Goal: Transaction & Acquisition: Book appointment/travel/reservation

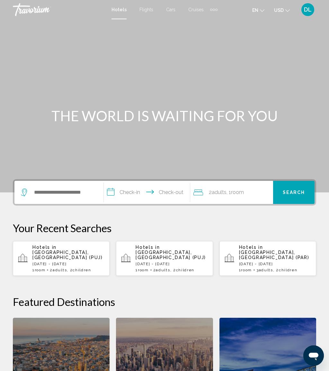
click at [311, 12] on span "DL" at bounding box center [308, 9] width 8 height 6
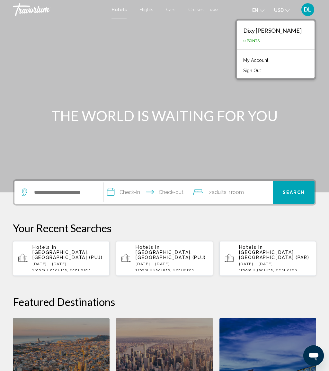
click at [268, 61] on link "My Account" at bounding box center [255, 60] width 31 height 8
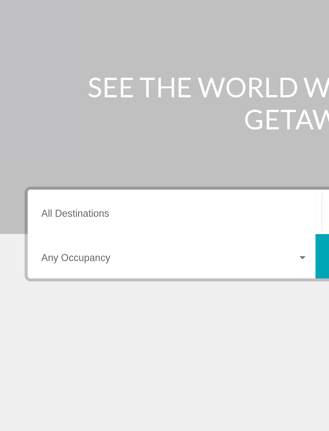
click at [51, 180] on input "Destination All Destinations" at bounding box center [91, 183] width 139 height 6
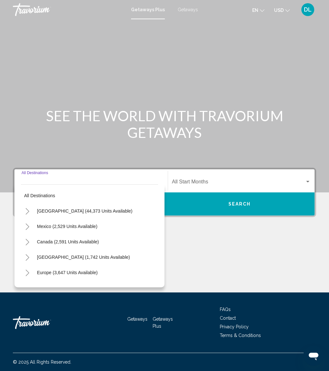
click at [186, 12] on span "Getaways" at bounding box center [187, 9] width 20 height 5
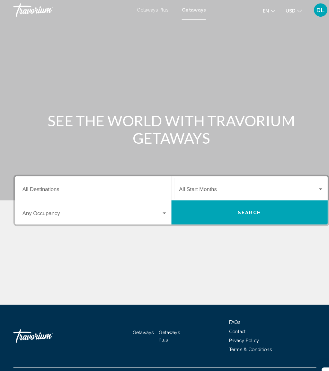
click at [102, 180] on input "Destination All Destinations" at bounding box center [91, 183] width 139 height 6
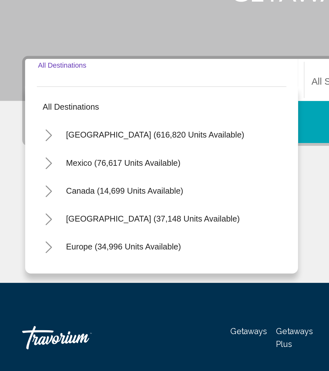
click at [29, 208] on icon "Toggle United States (616,820 units available)" at bounding box center [27, 211] width 5 height 6
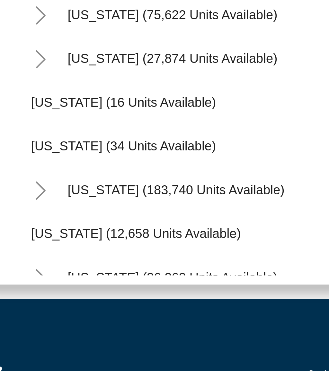
scroll to position [86, 0]
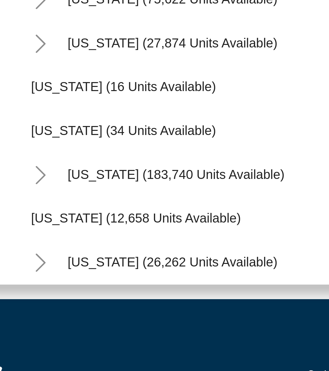
click at [31, 246] on icon "Toggle Florida (183,740 units available)" at bounding box center [33, 249] width 5 height 6
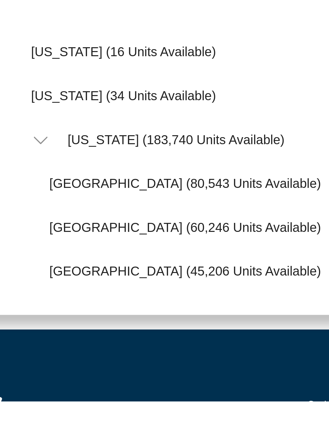
scroll to position [108, 0]
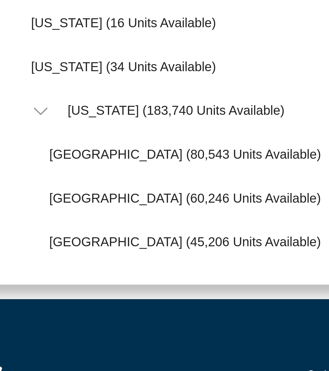
click at [76, 239] on span "Orlando & Disney Area (80,543 units available)" at bounding box center [84, 241] width 95 height 5
type input "**********"
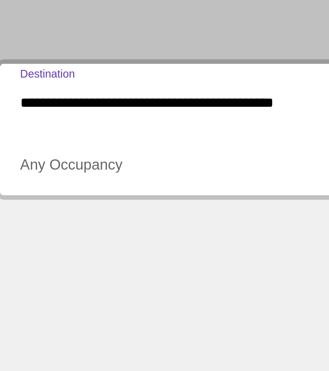
click at [48, 203] on span "Search widget" at bounding box center [88, 206] width 133 height 6
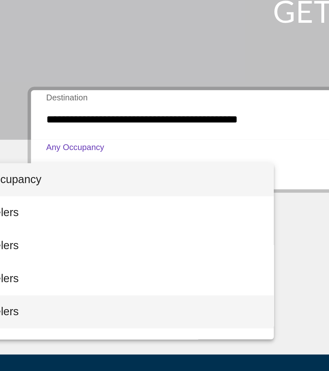
click at [35, 265] on span "5 Travelers" at bounding box center [52, 272] width 139 height 15
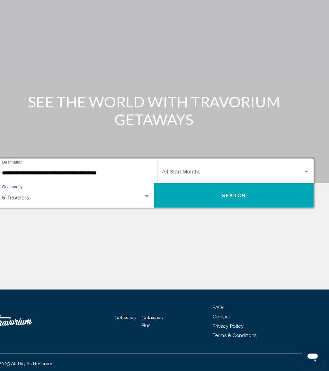
click at [214, 180] on span "Search widget" at bounding box center [238, 183] width 133 height 6
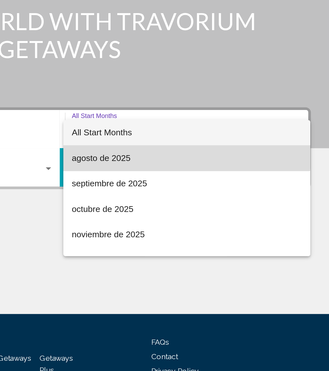
click at [172, 191] on span "agosto de 2025" at bounding box center [241, 198] width 139 height 15
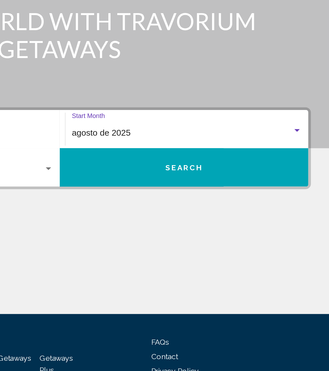
click at [228, 202] on span "Search" at bounding box center [239, 204] width 22 height 5
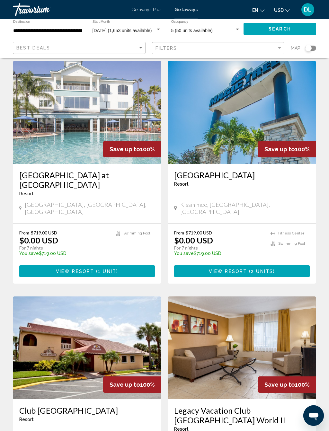
scroll to position [506, 0]
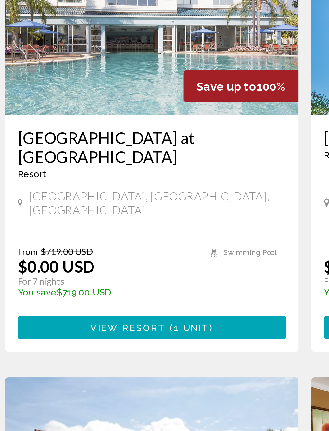
click at [98, 269] on span "1 unit" at bounding box center [107, 271] width 18 height 5
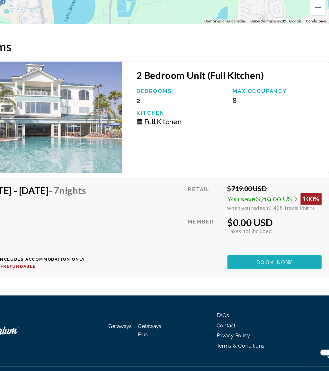
scroll to position [1155, 0]
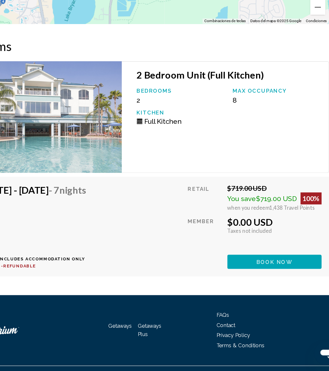
click at [254, 275] on span "Book now" at bounding box center [269, 277] width 31 height 5
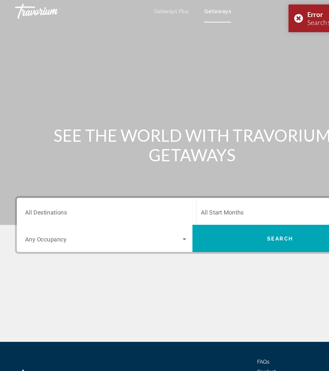
click at [93, 176] on div "Destination All Destinations" at bounding box center [91, 181] width 139 height 20
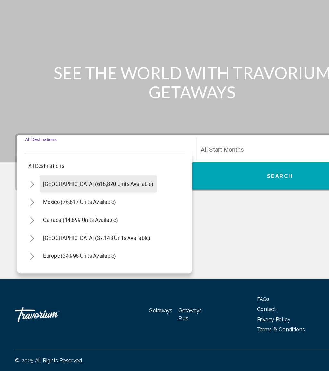
click at [114, 209] on span "United States (616,820 units available)" at bounding box center [84, 211] width 94 height 5
type input "**********"
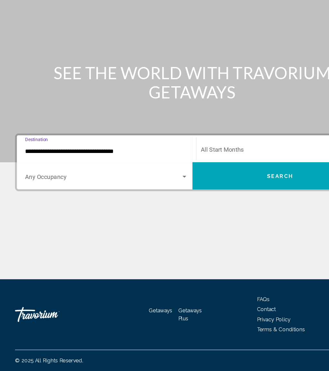
click at [100, 203] on span "Search widget" at bounding box center [88, 206] width 133 height 6
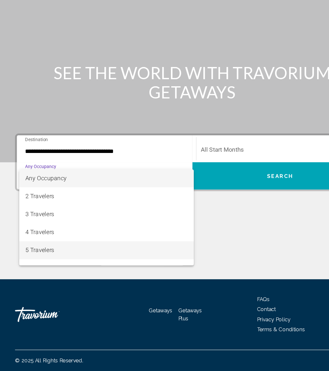
click at [57, 260] on span "5 Travelers" at bounding box center [91, 267] width 139 height 15
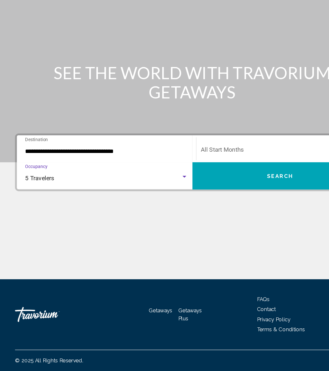
click at [210, 180] on span "Search widget" at bounding box center [238, 183] width 133 height 6
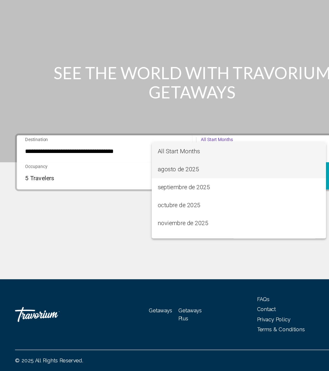
click at [163, 191] on span "agosto de 2025" at bounding box center [204, 198] width 139 height 15
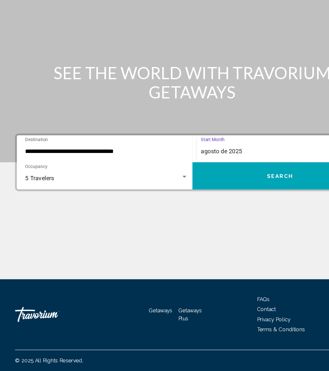
click at [219, 193] on button "Search" at bounding box center [239, 204] width 150 height 23
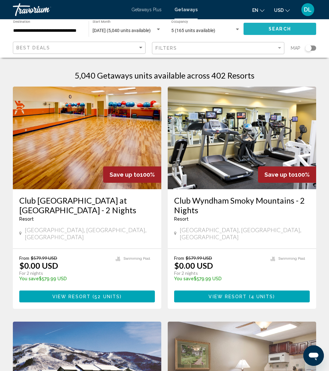
click at [280, 28] on span "Search" at bounding box center [279, 29] width 22 height 5
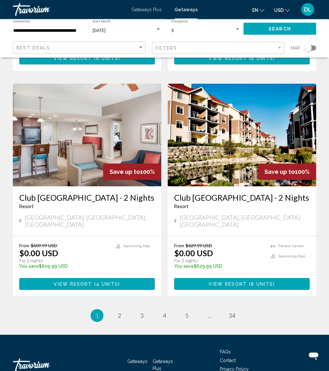
scroll to position [1190, 0]
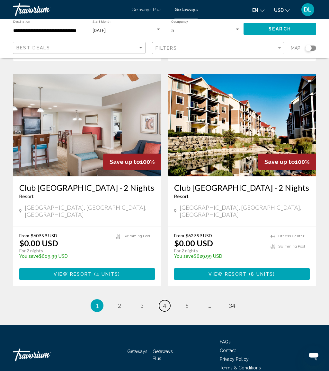
click at [165, 302] on span "4" at bounding box center [164, 305] width 3 height 7
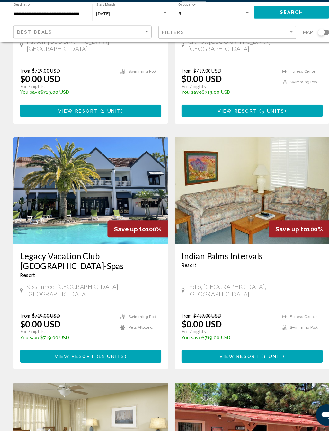
scroll to position [174, 0]
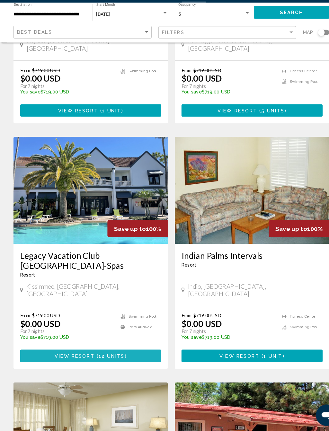
click at [116, 356] on span "12 units" at bounding box center [107, 358] width 25 height 5
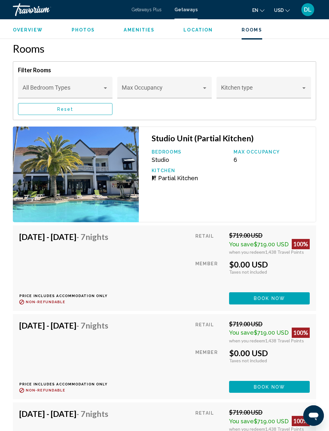
scroll to position [1498, 0]
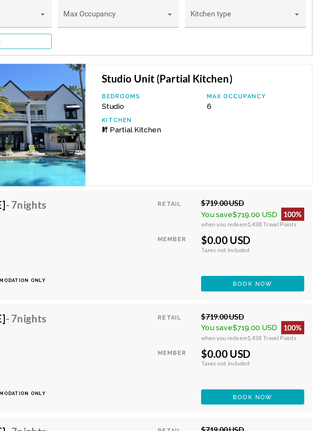
click at [254, 283] on span "Book now" at bounding box center [269, 285] width 31 height 5
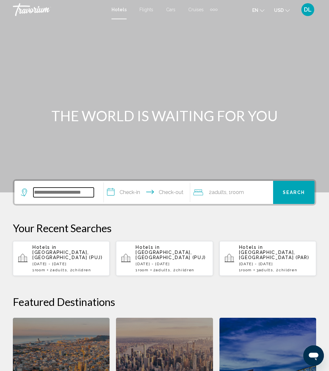
click at [79, 190] on input "Search widget" at bounding box center [63, 193] width 60 height 10
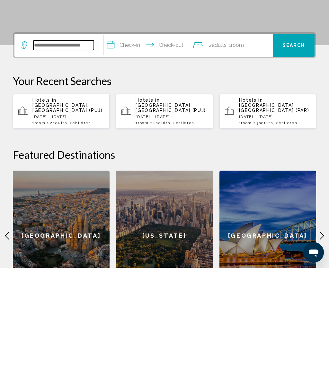
scroll to position [45, 0]
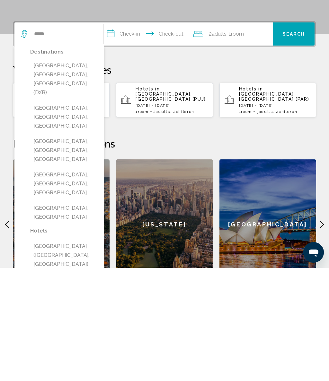
click at [75, 173] on button "Dubai, Dubai Emirate, United Arab Emirates (DXB)" at bounding box center [63, 192] width 67 height 39
type input "**********"
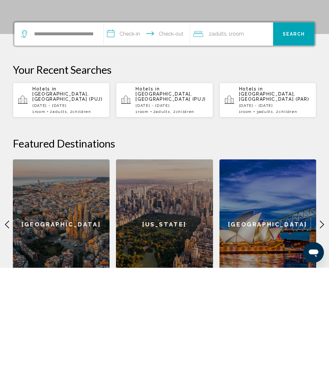
click at [135, 136] on input "**********" at bounding box center [148, 148] width 89 height 25
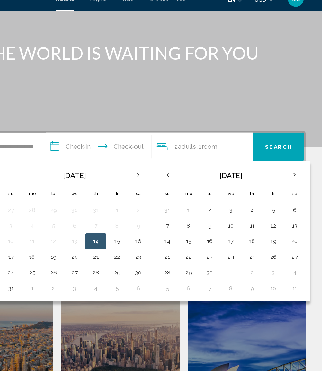
scroll to position [39, 0]
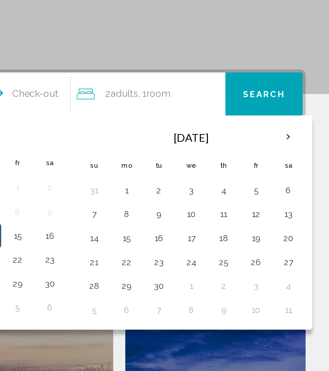
click at [284, 227] on button "19" at bounding box center [289, 231] width 10 height 9
click at [284, 240] on button "26" at bounding box center [289, 244] width 10 height 9
type input "**********"
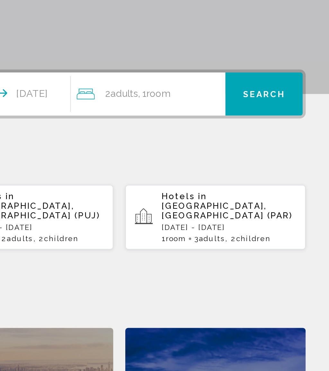
click at [282, 152] on span "Search" at bounding box center [293, 154] width 22 height 5
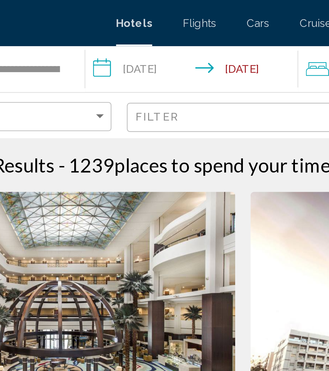
click at [99, 30] on input "**********" at bounding box center [144, 29] width 91 height 21
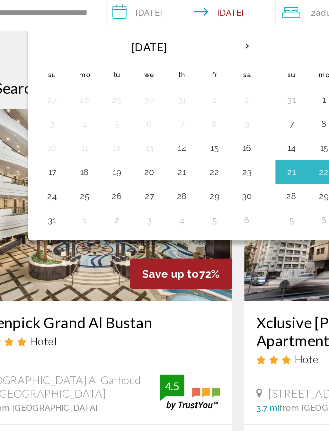
click at [77, 122] on button "25" at bounding box center [82, 126] width 10 height 9
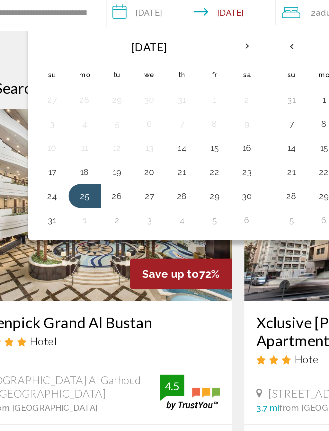
click at [60, 135] on button "31" at bounding box center [65, 139] width 10 height 9
type input "**********"
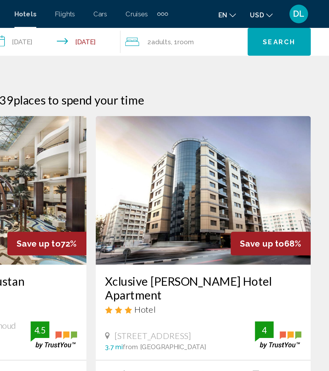
click at [283, 28] on span "Search" at bounding box center [294, 29] width 22 height 5
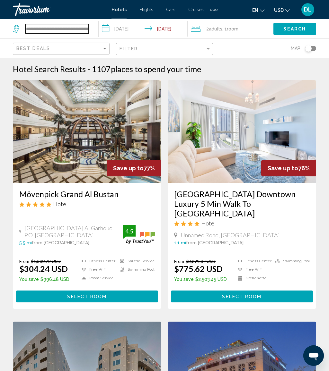
click at [86, 28] on input "**********" at bounding box center [56, 29] width 63 height 10
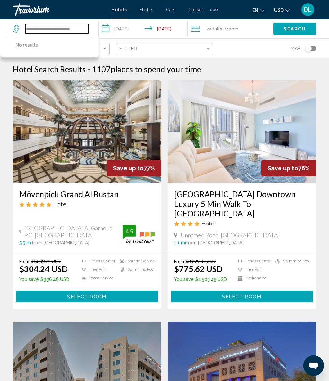
click at [82, 30] on input "**********" at bounding box center [56, 29] width 63 height 10
type input "*"
click at [47, 34] on input "*" at bounding box center [56, 29] width 63 height 10
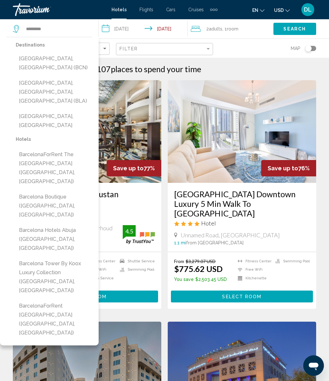
click at [67, 59] on button "Barcelona, Spain (BCN)" at bounding box center [54, 63] width 76 height 21
type input "**********"
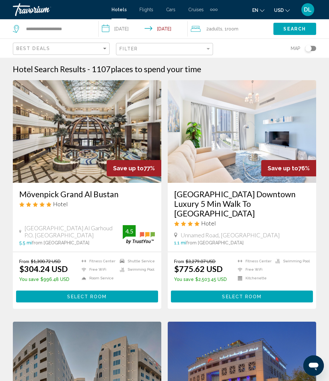
click at [248, 31] on div "2 Adult Adults , 1 Room rooms" at bounding box center [232, 28] width 82 height 9
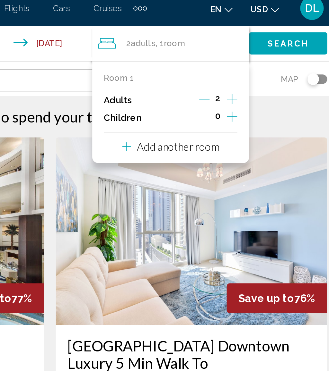
click at [261, 65] on icon "Increment children" at bounding box center [264, 69] width 6 height 8
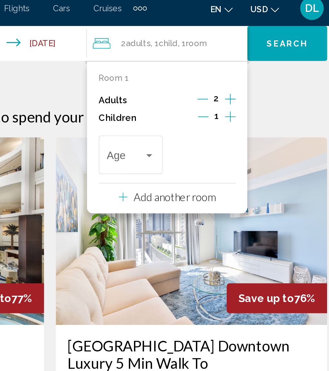
click at [216, 88] on div "Travelers: 2 adults, 1 child" at bounding box center [219, 90] width 6 height 5
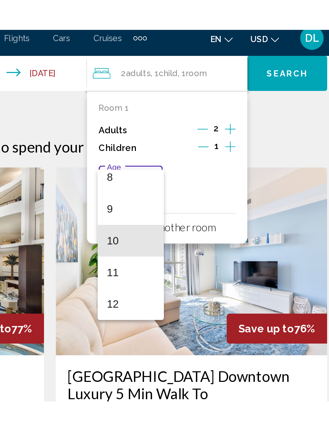
scroll to position [151, 0]
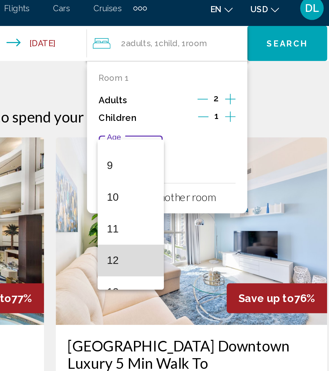
click at [195, 142] on span "12" at bounding box center [208, 147] width 26 height 17
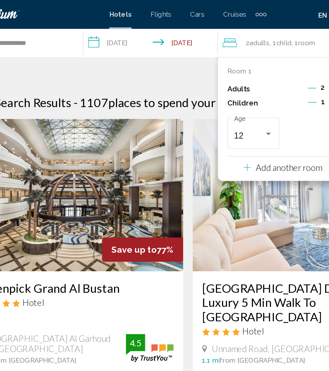
click at [94, 30] on input "**********" at bounding box center [140, 29] width 93 height 21
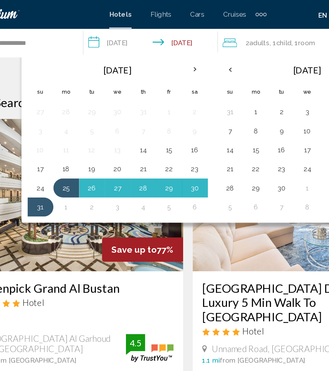
click at [129, 125] on button "28" at bounding box center [134, 126] width 10 height 9
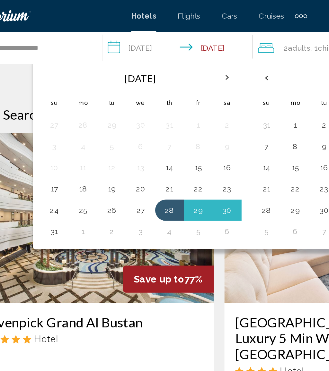
click at [129, 125] on button "28" at bounding box center [134, 126] width 10 height 9
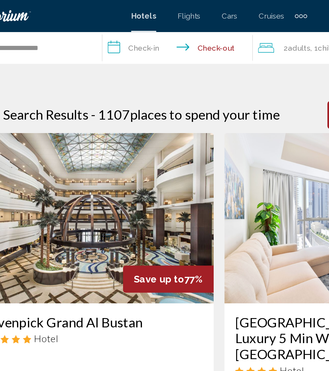
click at [94, 30] on input "**********" at bounding box center [140, 29] width 93 height 21
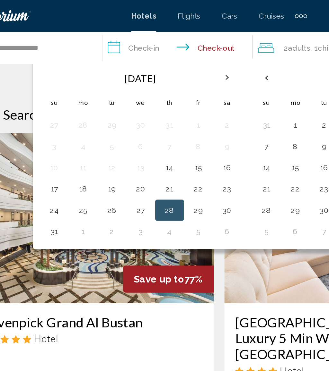
click at [129, 124] on button "28" at bounding box center [134, 126] width 10 height 9
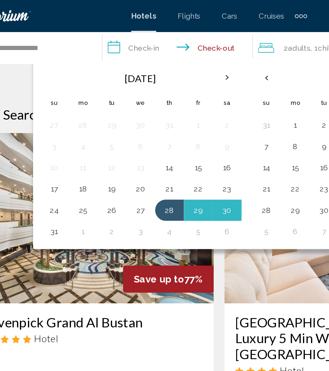
click at [60, 140] on button "31" at bounding box center [65, 139] width 10 height 9
type input "**********"
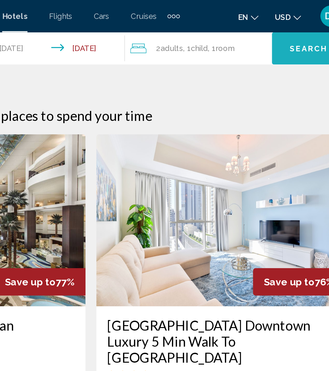
click at [283, 27] on span "Search" at bounding box center [294, 29] width 22 height 5
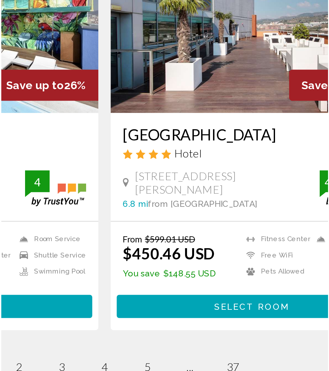
scroll to position [1199, 0]
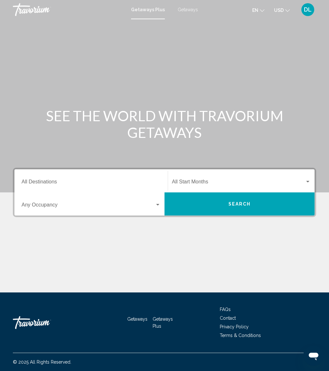
click at [192, 10] on span "Getaways" at bounding box center [187, 9] width 20 height 5
click at [117, 180] on input "Destination All Destinations" at bounding box center [91, 183] width 139 height 6
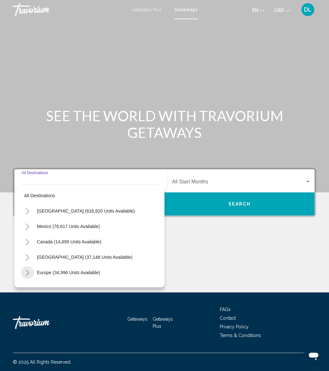
click at [27, 270] on icon "Toggle Europe (34,996 units available)" at bounding box center [27, 273] width 5 height 6
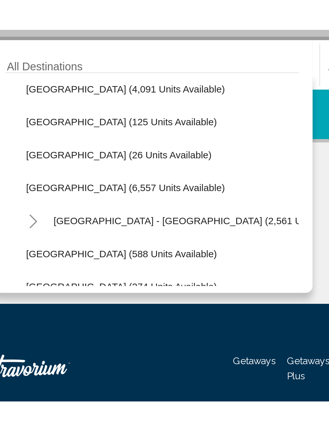
scroll to position [297, 0]
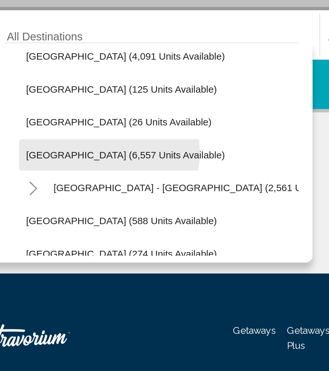
click at [51, 235] on span "Spain (6,557 units available)" at bounding box center [76, 237] width 93 height 5
type input "**********"
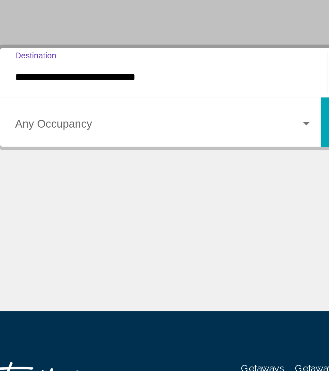
click at [97, 203] on span "Search widget" at bounding box center [88, 206] width 133 height 6
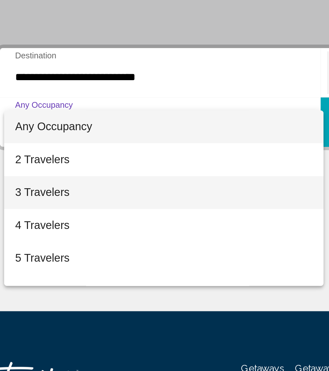
click at [36, 229] on span "3 Travelers" at bounding box center [91, 236] width 139 height 15
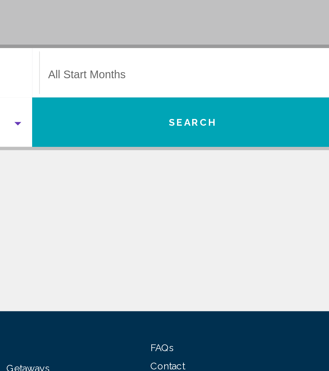
click at [172, 171] on div "Start Month All Start Months" at bounding box center [241, 181] width 139 height 20
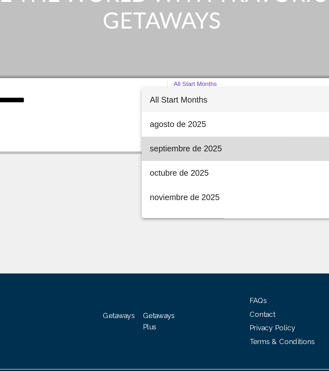
click at [157, 206] on span "septiembre de 2025" at bounding box center [226, 213] width 139 height 15
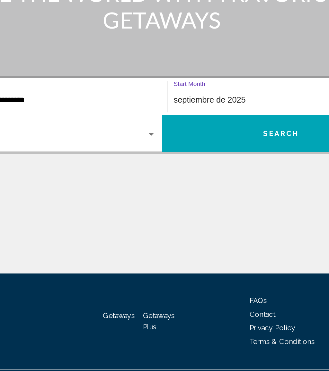
click at [228, 202] on span "Search" at bounding box center [239, 204] width 22 height 5
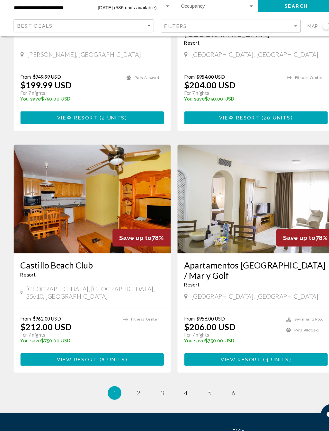
scroll to position [1056, 0]
click at [129, 371] on span "2" at bounding box center [130, 394] width 3 height 7
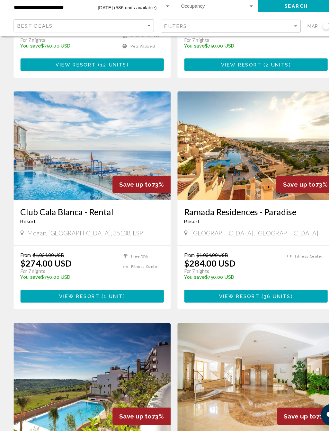
scroll to position [225, 0]
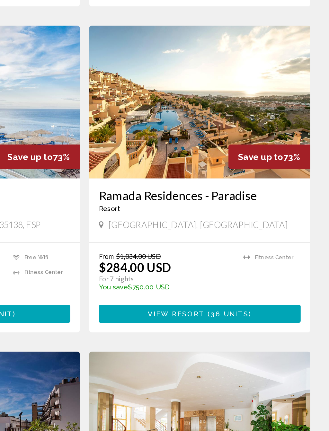
click at [174, 296] on button "View Resort ( 36 units )" at bounding box center [241, 302] width 135 height 12
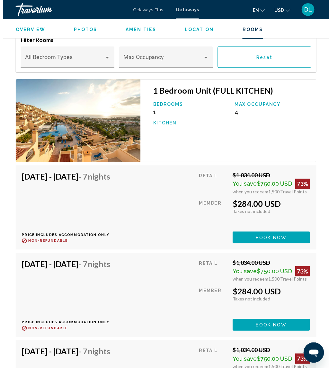
scroll to position [1364, 0]
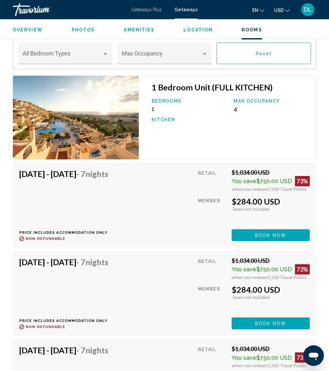
click at [284, 233] on span "Book now" at bounding box center [270, 235] width 31 height 5
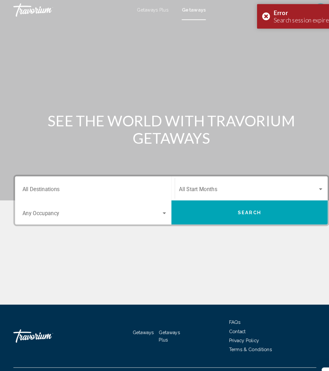
click at [122, 176] on div "Destination All Destinations" at bounding box center [91, 181] width 139 height 20
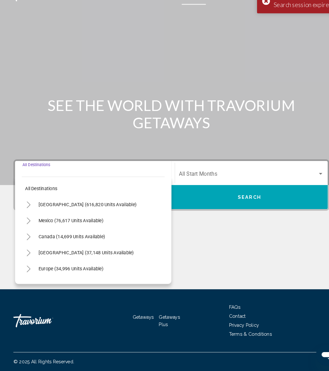
click at [98, 270] on span "Europe (34,996 units available)" at bounding box center [68, 272] width 62 height 5
type input "**********"
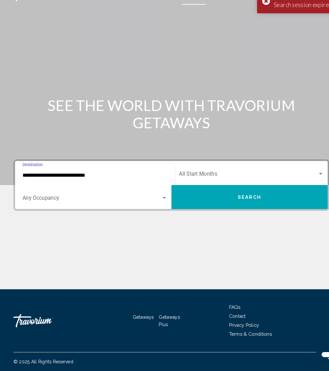
click at [112, 194] on div "Occupancy Any Occupancy" at bounding box center [91, 204] width 139 height 20
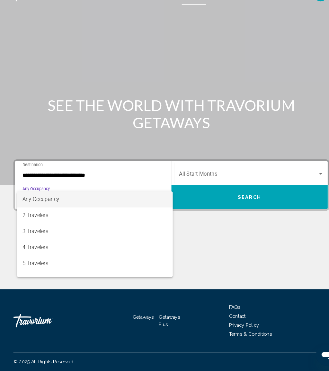
click at [143, 199] on span "Any Occupancy" at bounding box center [91, 206] width 139 height 15
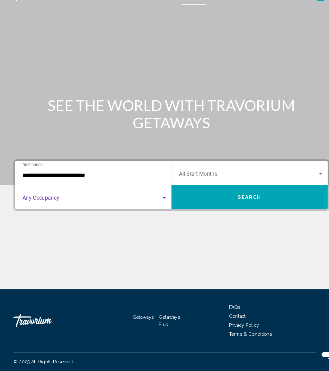
click at [81, 233] on div "Main content" at bounding box center [164, 257] width 303 height 48
click at [136, 203] on span "Search widget" at bounding box center [88, 206] width 133 height 6
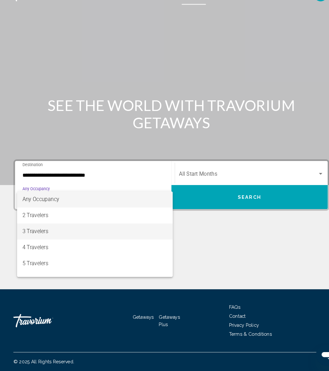
click at [77, 229] on span "3 Travelers" at bounding box center [91, 236] width 139 height 15
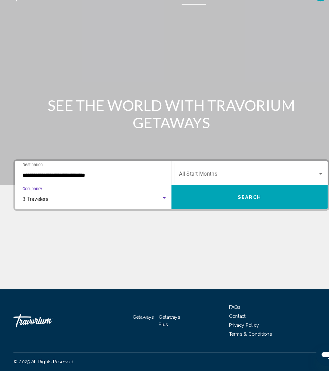
click at [227, 180] on span "Search widget" at bounding box center [238, 183] width 133 height 6
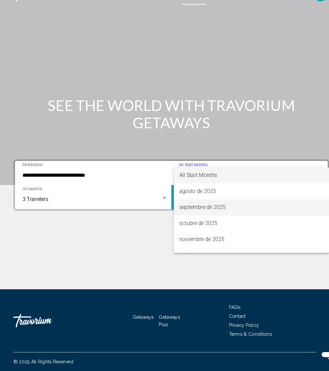
click at [219, 206] on span "septiembre de 2025" at bounding box center [241, 213] width 139 height 15
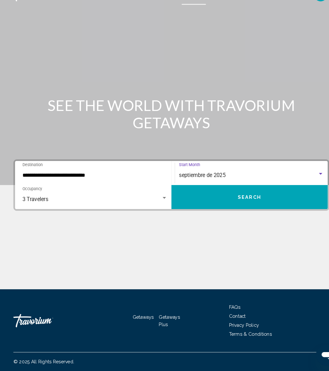
click at [244, 202] on span "Search" at bounding box center [239, 204] width 22 height 5
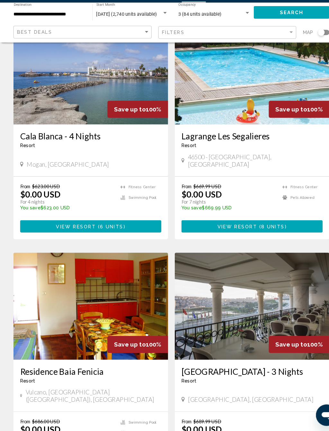
scroll to position [54, 0]
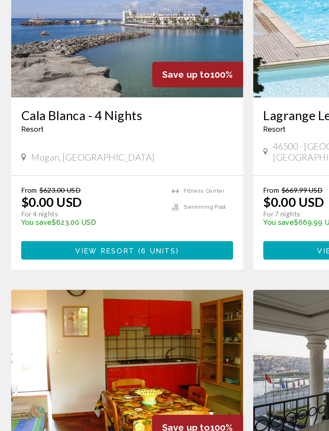
click at [108, 230] on span "6 units" at bounding box center [107, 232] width 22 height 5
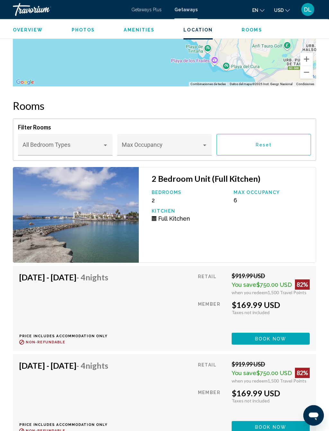
scroll to position [1312, 0]
click at [267, 336] on span "Book now" at bounding box center [270, 338] width 31 height 5
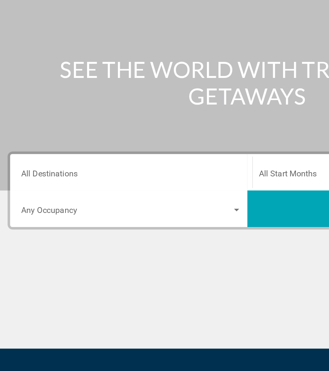
click at [85, 180] on input "Destination All Destinations" at bounding box center [91, 183] width 139 height 6
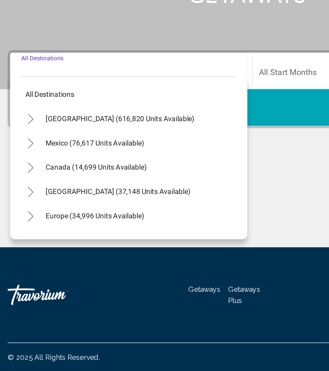
click at [79, 250] on button "Caribbean & Atlantic Islands (37,148 units available)" at bounding box center [83, 257] width 98 height 15
type input "**********"
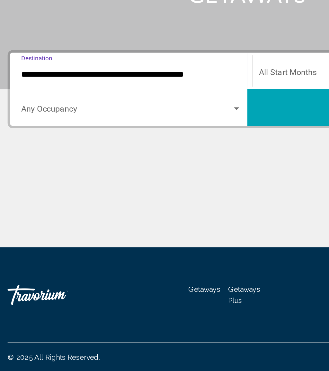
click at [100, 203] on span "Search widget" at bounding box center [88, 206] width 133 height 6
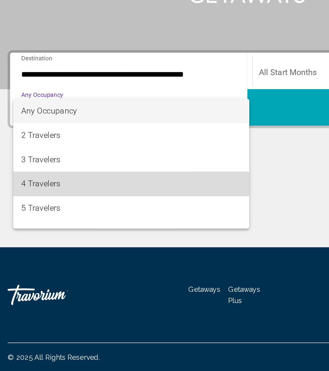
click at [38, 245] on span "4 Travelers" at bounding box center [91, 252] width 139 height 15
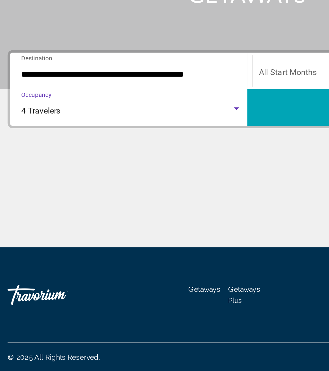
click at [186, 180] on span "Search widget" at bounding box center [238, 183] width 133 height 6
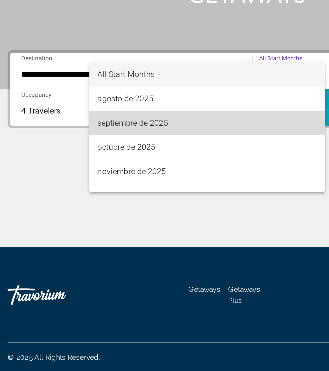
click at [103, 206] on span "septiembre de 2025" at bounding box center [139, 213] width 139 height 15
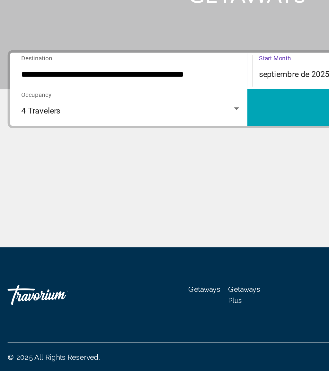
click at [182, 193] on button "Search" at bounding box center [239, 204] width 150 height 23
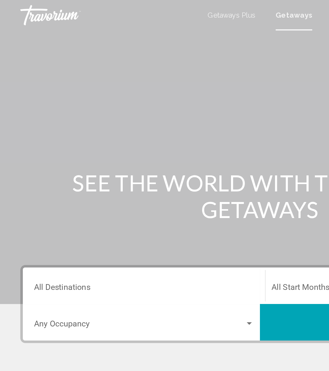
click at [71, 180] on input "Destination All Destinations" at bounding box center [91, 183] width 139 height 6
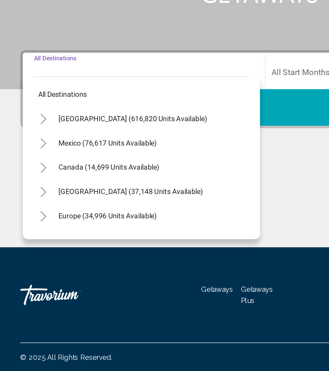
click at [28, 208] on icon "Toggle United States (616,820 units available)" at bounding box center [28, 211] width 4 height 6
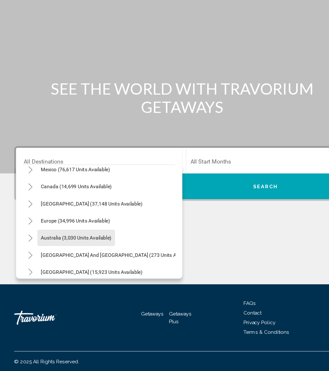
scroll to position [746, 0]
click at [101, 213] on button "Caribbean & Atlantic Islands (37,148 units available)" at bounding box center [83, 220] width 98 height 15
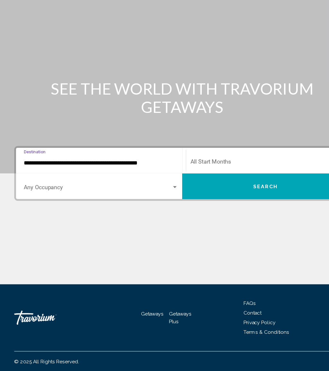
click at [50, 180] on input "**********" at bounding box center [91, 183] width 139 height 6
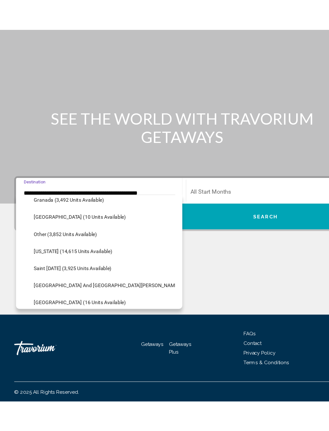
scroll to position [855, 0]
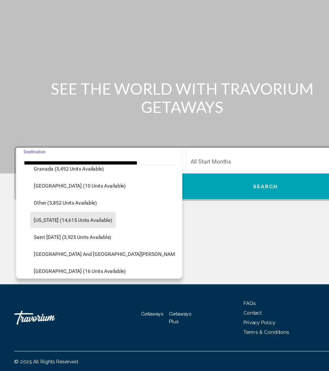
click at [85, 232] on span "Puerto Rico (14,615 units available)" at bounding box center [65, 234] width 71 height 5
type input "**********"
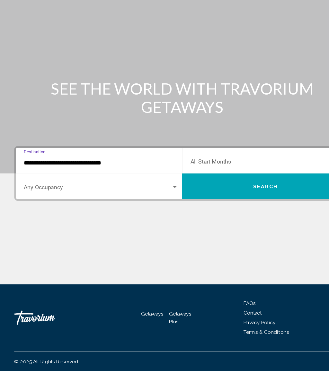
click at [127, 203] on span "Search widget" at bounding box center [88, 206] width 133 height 6
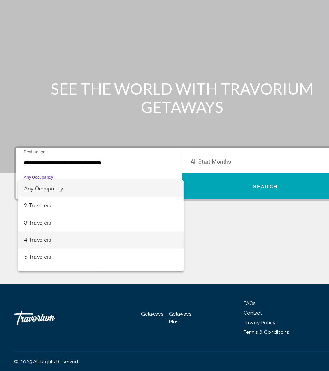
click at [70, 245] on span "4 Travelers" at bounding box center [91, 252] width 139 height 15
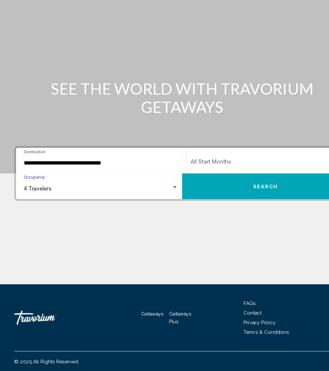
click at [209, 180] on span "Search widget" at bounding box center [238, 183] width 133 height 6
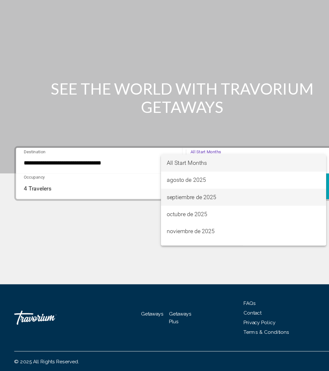
click at [205, 206] on span "septiembre de 2025" at bounding box center [219, 213] width 139 height 15
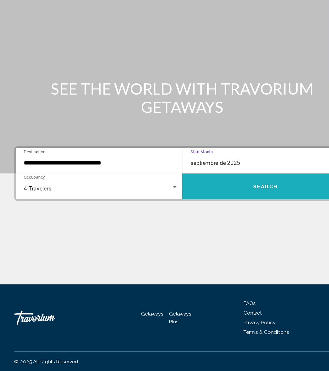
click at [238, 202] on span "Search" at bounding box center [239, 204] width 22 height 5
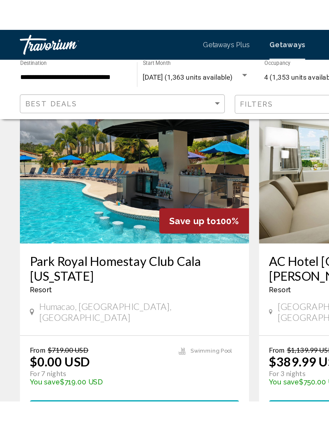
scroll to position [50, 0]
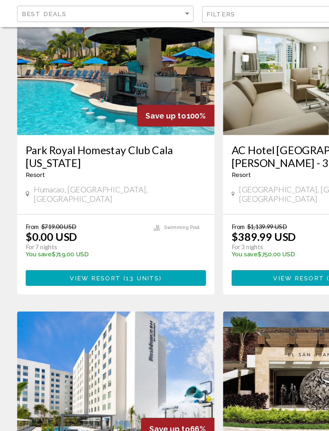
click at [128, 240] on button "View Resort ( 13 units )" at bounding box center [86, 246] width 135 height 12
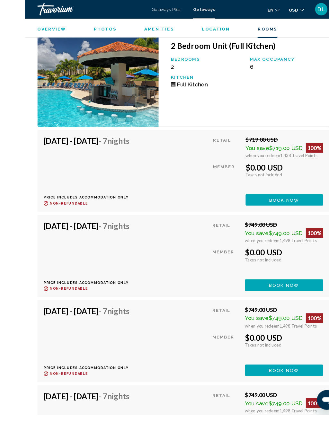
scroll to position [1339, 0]
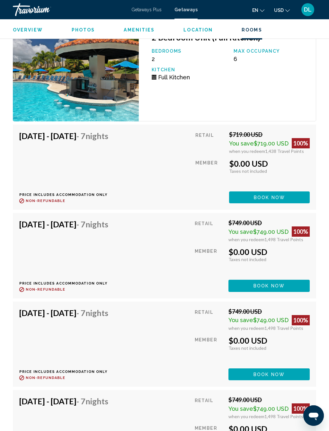
click at [282, 195] on span "Book now" at bounding box center [269, 197] width 31 height 5
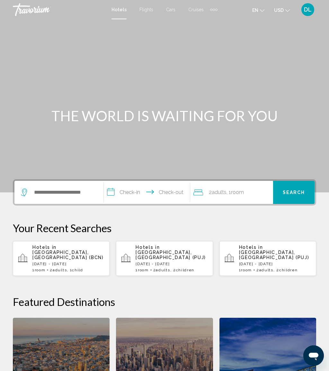
click at [145, 12] on span "Flights" at bounding box center [146, 9] width 14 height 5
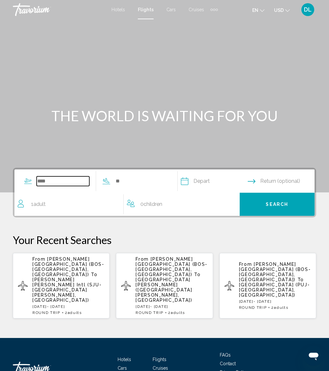
click at [76, 182] on input "Search widget" at bounding box center [63, 181] width 53 height 10
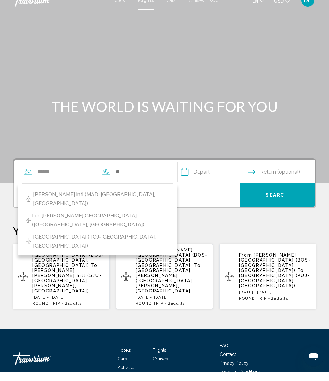
click at [111, 200] on button "[PERSON_NAME] Intl (MAD-[GEOGRAPHIC_DATA], [GEOGRAPHIC_DATA])" at bounding box center [97, 208] width 150 height 21
type input "**********"
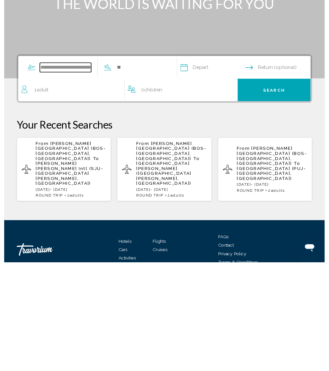
scroll to position [9, 0]
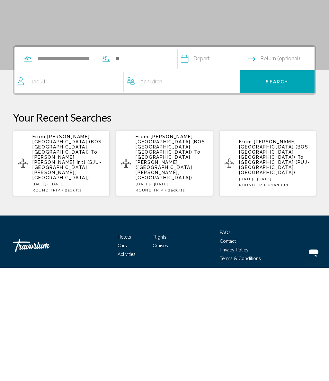
click at [166, 167] on input "Search widget" at bounding box center [141, 172] width 53 height 10
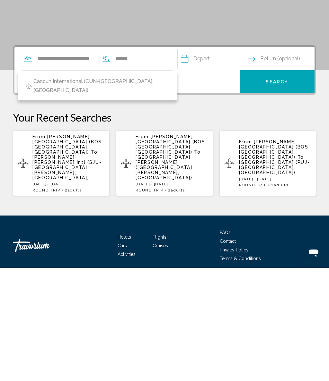
click at [162, 189] on button "Cancun International (CUN-[GEOGRAPHIC_DATA], [GEOGRAPHIC_DATA])" at bounding box center [97, 199] width 150 height 21
type input "**********"
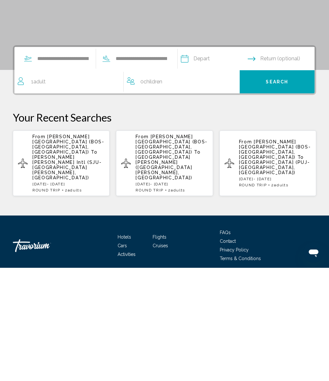
click at [84, 191] on div "1 Adult Adults" at bounding box center [71, 195] width 106 height 9
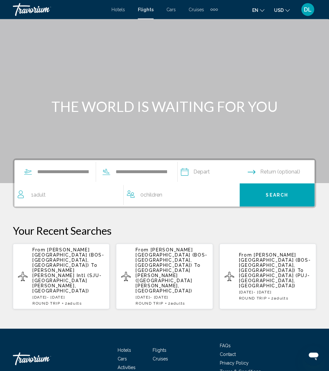
scroll to position [19, 0]
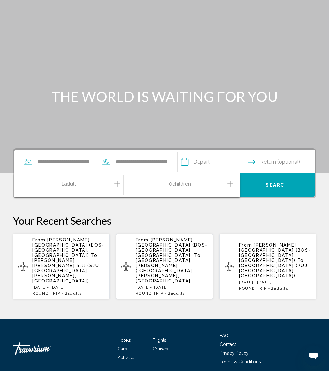
click at [115, 184] on icon "Increment adults" at bounding box center [117, 184] width 6 height 8
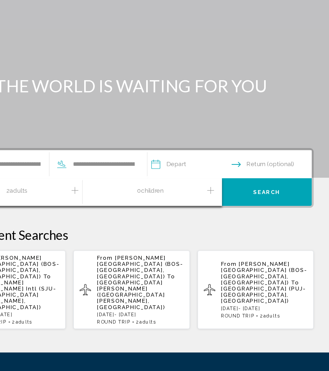
click at [179, 151] on input "Depart date" at bounding box center [213, 163] width 69 height 25
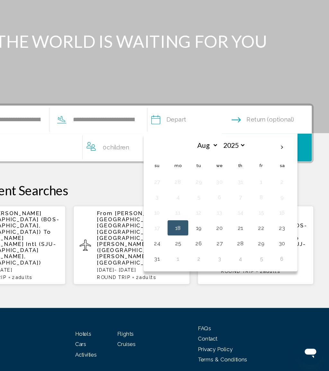
click at [281, 178] on th "Next month" at bounding box center [289, 185] width 17 height 14
select select "*"
click at [198, 248] on button "20" at bounding box center [203, 252] width 10 height 9
type input "**********"
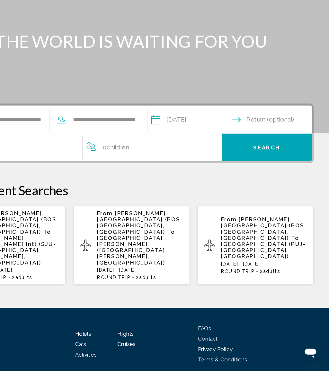
click at [247, 151] on input "Return date" at bounding box center [281, 163] width 69 height 25
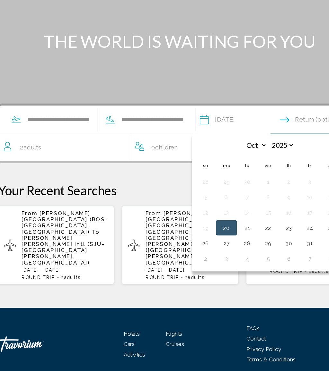
click at [208, 261] on button "27" at bounding box center [203, 265] width 10 height 9
type input "**********"
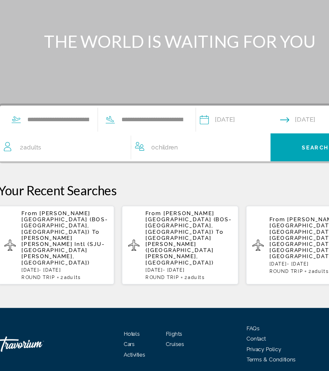
click at [255, 174] on button "Search" at bounding box center [276, 185] width 75 height 23
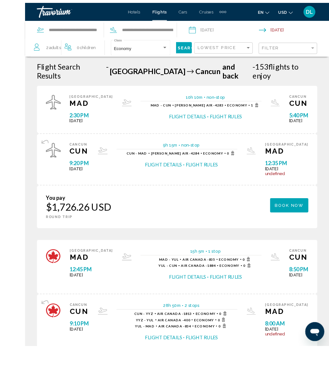
scroll to position [19, 0]
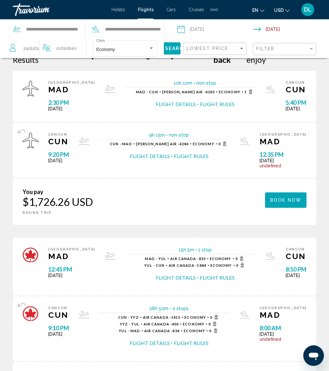
click at [286, 198] on span "Book now" at bounding box center [285, 200] width 31 height 5
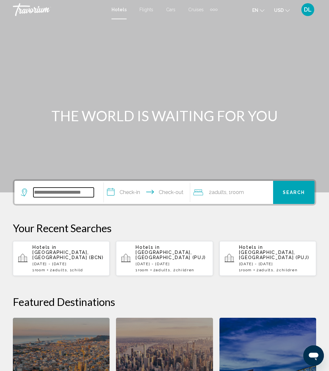
click at [88, 195] on input "Search widget" at bounding box center [63, 193] width 60 height 10
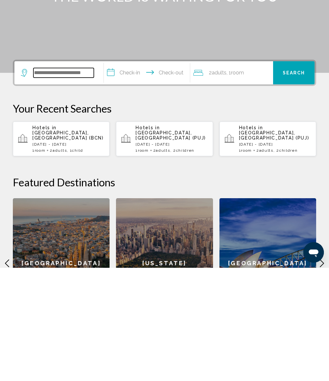
scroll to position [45, 0]
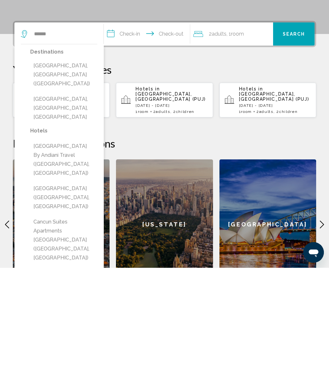
click at [83, 173] on button "[GEOGRAPHIC_DATA], [GEOGRAPHIC_DATA] ([GEOGRAPHIC_DATA])" at bounding box center [63, 188] width 67 height 30
type input "**********"
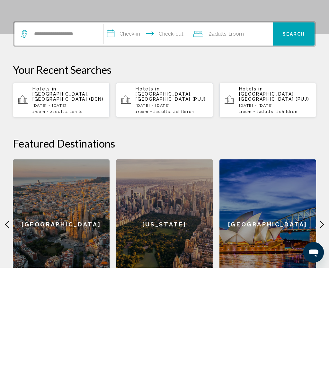
click at [138, 136] on input "**********" at bounding box center [148, 148] width 89 height 25
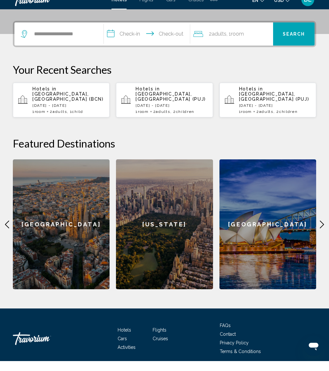
scroll to position [159, 0]
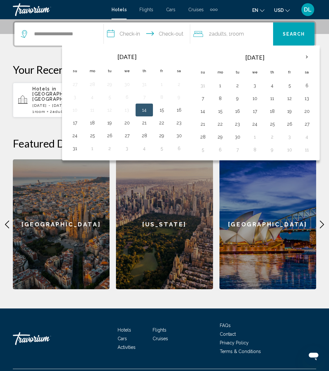
click at [309, 59] on th "Next month" at bounding box center [306, 57] width 17 height 14
click at [315, 58] on th "Next month" at bounding box center [306, 57] width 17 height 14
click at [95, 126] on button "20" at bounding box center [92, 124] width 10 height 9
click at [96, 136] on button "27" at bounding box center [92, 137] width 10 height 9
type input "**********"
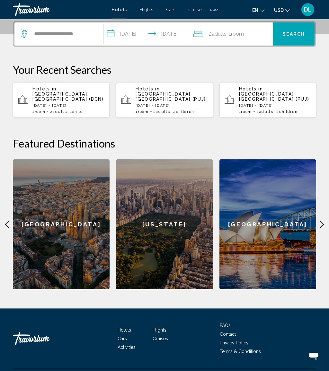
click at [299, 33] on span "Search" at bounding box center [293, 34] width 22 height 5
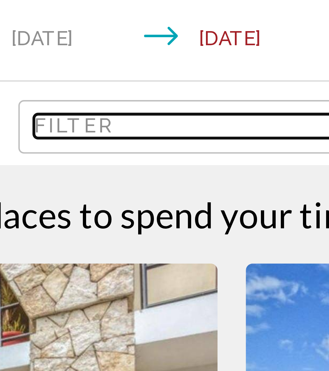
click at [119, 46] on div "Filter" at bounding box center [161, 48] width 85 height 5
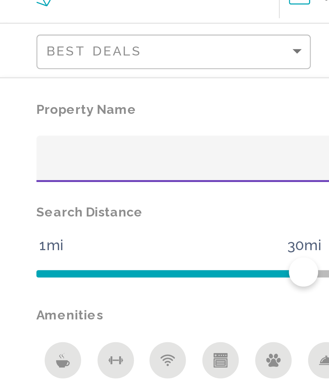
click at [36, 82] on div "Hotel Filters" at bounding box center [87, 88] width 142 height 13
type input "*******"
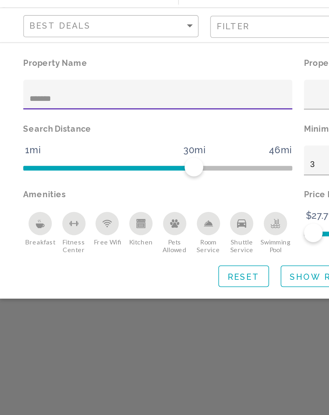
click at [169, 184] on span "Show Results" at bounding box center [181, 186] width 43 height 5
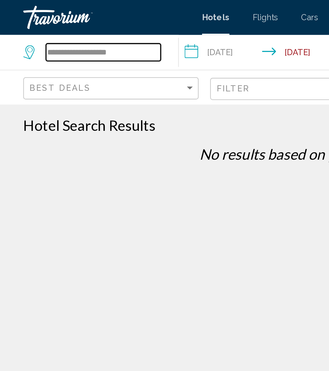
click at [82, 30] on input "**********" at bounding box center [56, 29] width 63 height 10
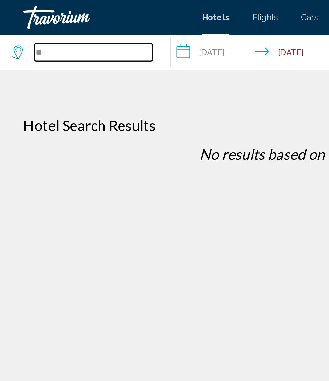
type input "*"
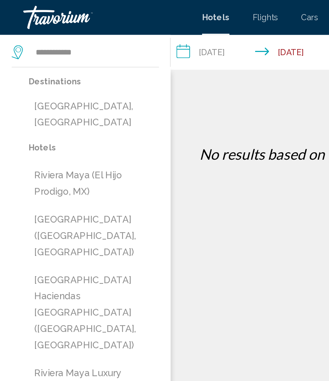
click at [61, 63] on button "[GEOGRAPHIC_DATA], [GEOGRAPHIC_DATA]" at bounding box center [52, 63] width 72 height 21
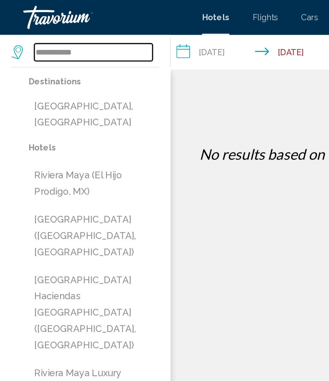
type input "**********"
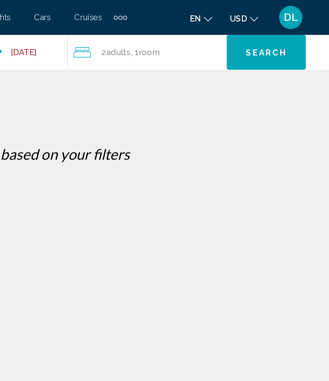
click at [283, 28] on span "Search" at bounding box center [294, 29] width 22 height 5
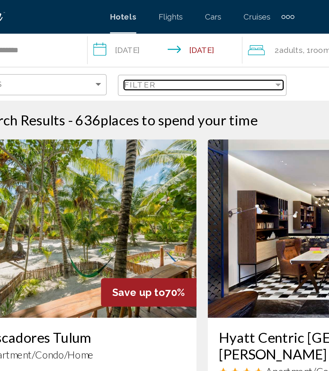
click at [119, 47] on div "Filter" at bounding box center [161, 48] width 85 height 5
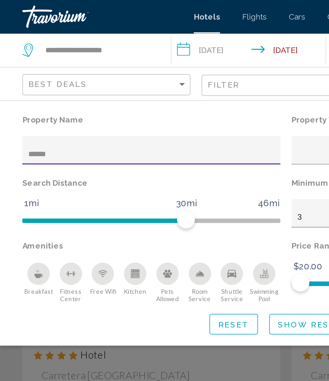
type input "*******"
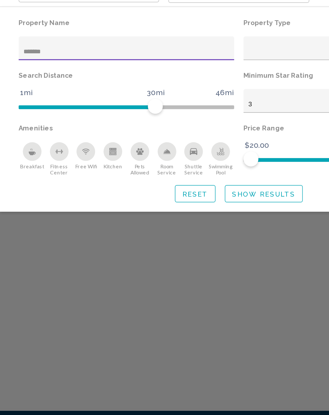
click at [189, 184] on span "Show Results" at bounding box center [181, 186] width 43 height 5
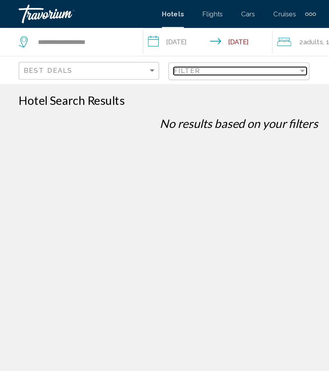
click at [168, 51] on div "Filter" at bounding box center [161, 48] width 85 height 5
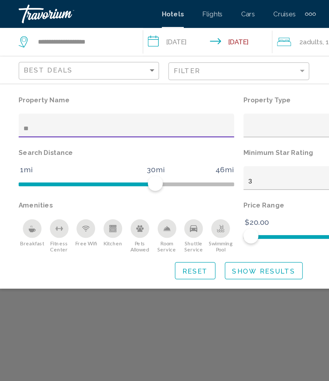
type input "*"
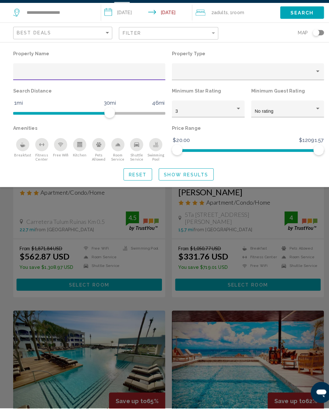
click at [194, 181] on button "Show Results" at bounding box center [182, 187] width 54 height 12
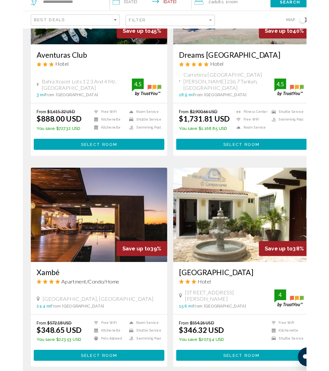
scroll to position [1218, 0]
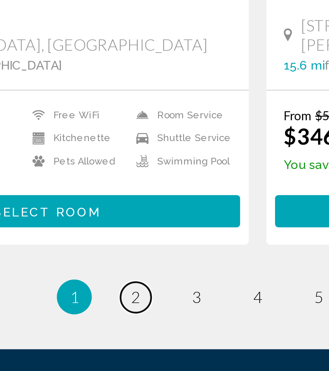
click at [118, 309] on span "2" at bounding box center [119, 312] width 3 height 7
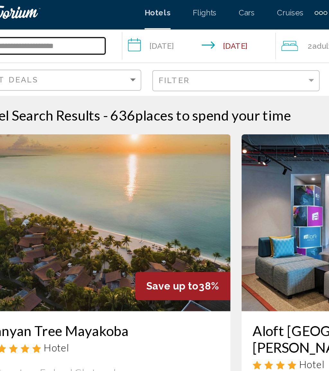
click at [53, 25] on input "**********" at bounding box center [56, 29] width 63 height 10
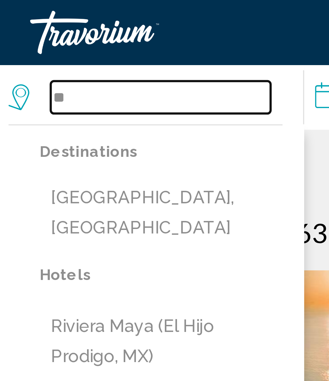
type input "*"
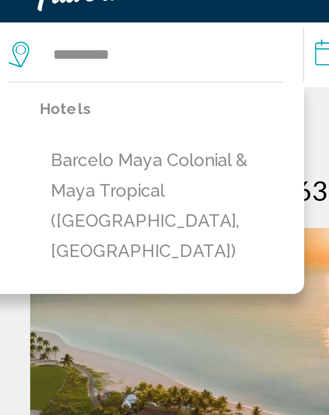
click at [59, 56] on button "Barcelo Maya Colonial & Maya Tropical ([GEOGRAPHIC_DATA], [GEOGRAPHIC_DATA])" at bounding box center [52, 73] width 72 height 39
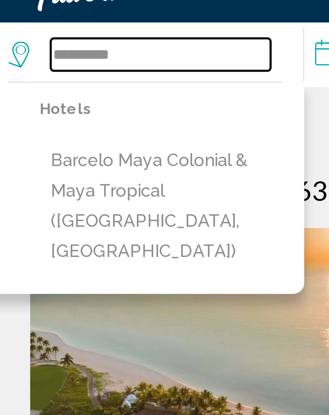
type input "**********"
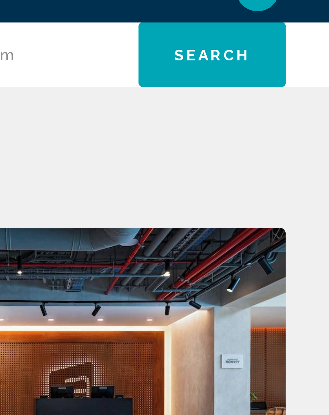
click at [272, 20] on button "Search" at bounding box center [294, 28] width 44 height 19
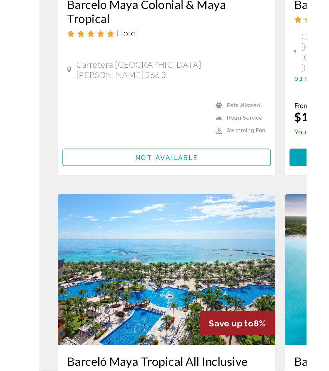
scroll to position [18, 0]
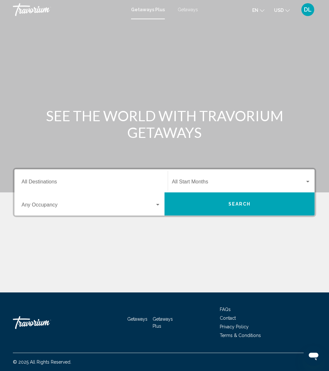
click at [191, 10] on span "Getaways" at bounding box center [187, 9] width 20 height 5
click at [92, 178] on div "Destination All Destinations" at bounding box center [91, 181] width 139 height 20
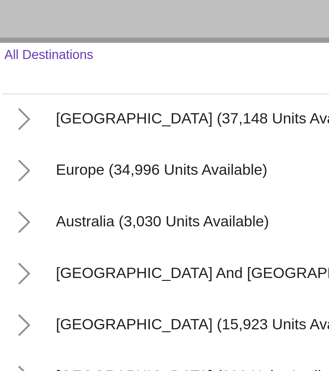
scroll to position [74, 0]
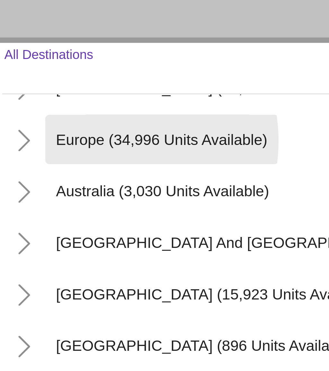
click at [37, 196] on span "Europe (34,996 units available)" at bounding box center [68, 198] width 63 height 5
type input "**********"
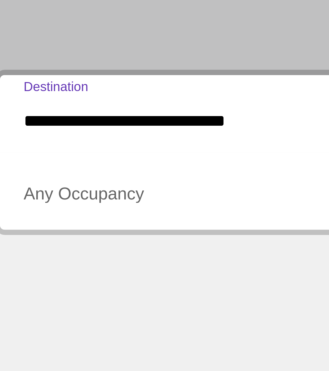
click at [47, 203] on span "Search widget" at bounding box center [88, 206] width 133 height 6
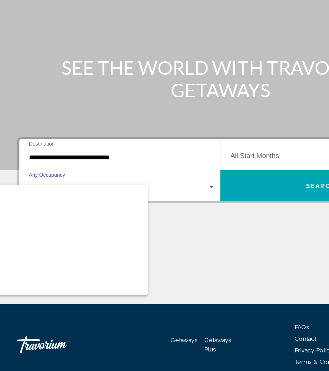
scroll to position [72, 0]
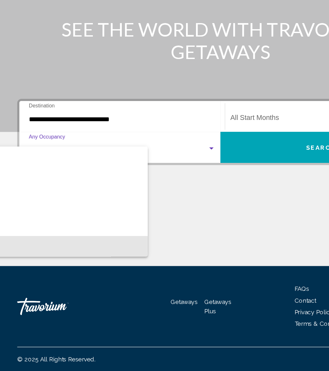
click at [100, 270] on span "10 Travelers" at bounding box center [35, 277] width 139 height 15
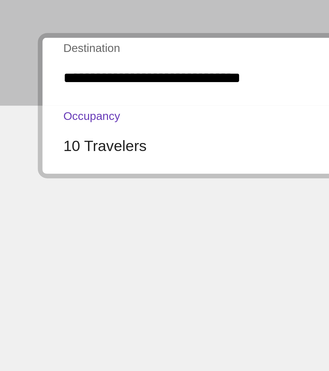
click at [57, 203] on div "10 Travelers" at bounding box center [88, 206] width 133 height 6
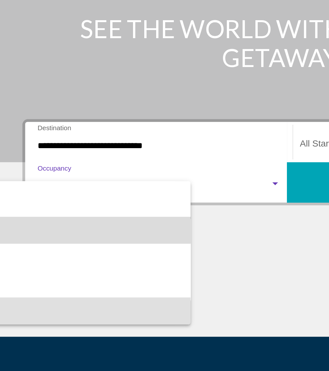
click at [89, 224] on span "7 Travelers" at bounding box center [34, 231] width 139 height 15
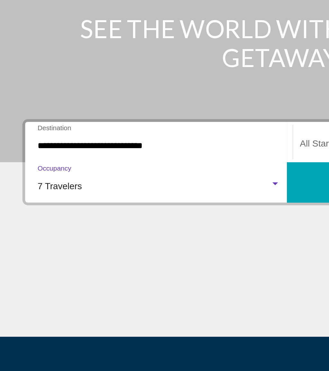
click at [124, 203] on div "7 Travelers" at bounding box center [88, 206] width 133 height 6
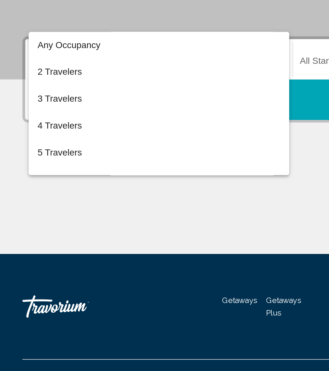
scroll to position [0, 0]
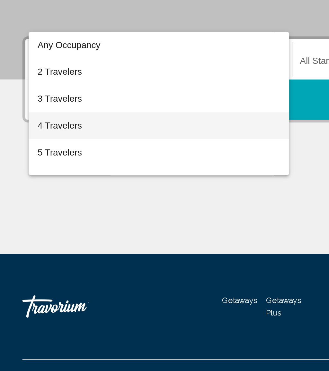
click at [77, 211] on span "4 Travelers" at bounding box center [91, 218] width 139 height 15
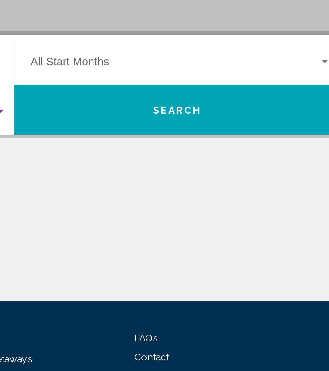
click at [172, 180] on span "Search widget" at bounding box center [238, 183] width 133 height 6
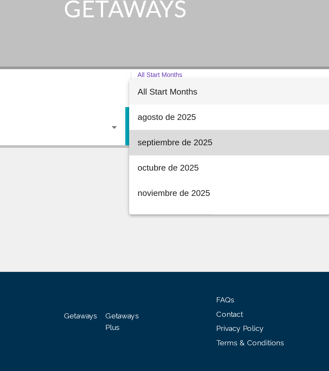
click at [172, 206] on span "septiembre de 2025" at bounding box center [241, 213] width 139 height 15
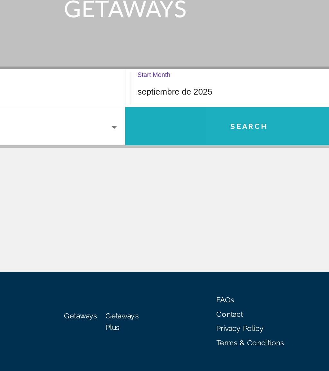
click at [228, 202] on span "Search" at bounding box center [239, 204] width 22 height 5
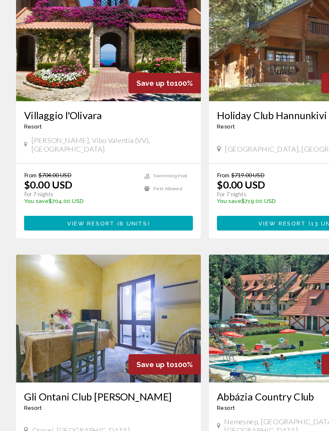
scroll to position [468, 0]
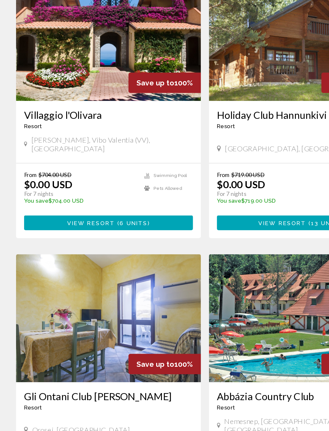
click at [135, 258] on button "View Resort ( 6 units )" at bounding box center [86, 264] width 135 height 12
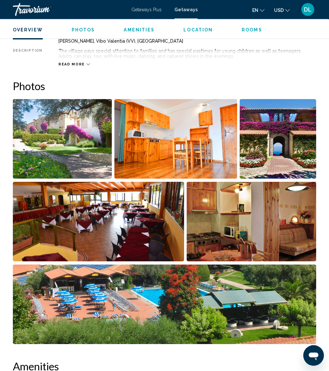
scroll to position [332, 0]
